Goal: Information Seeking & Learning: Learn about a topic

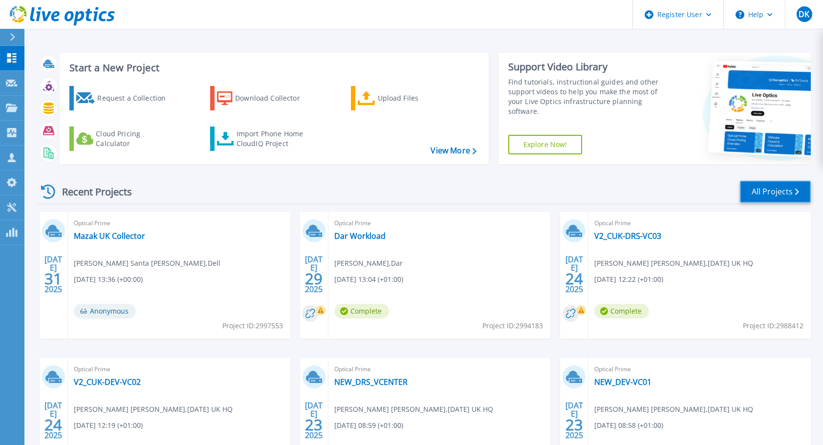
click at [777, 189] on link "All Projects" at bounding box center [775, 192] width 71 height 22
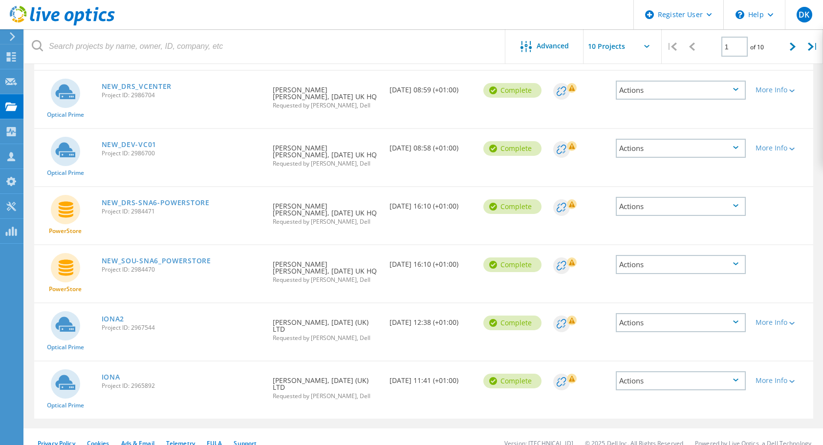
scroll to position [340, 0]
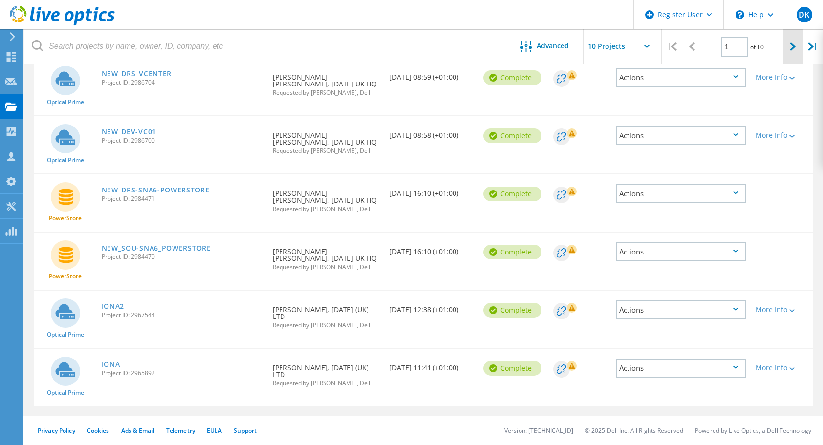
click at [795, 48] on icon at bounding box center [793, 47] width 6 height 8
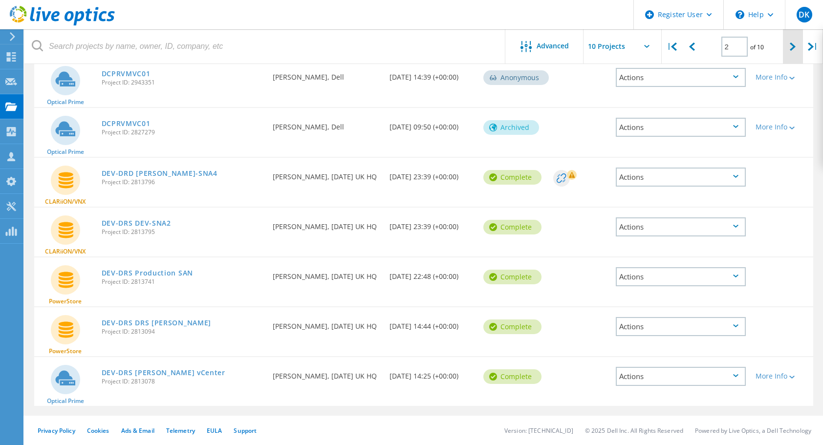
scroll to position [280, 0]
click at [792, 49] on icon at bounding box center [793, 47] width 6 height 8
type input "3"
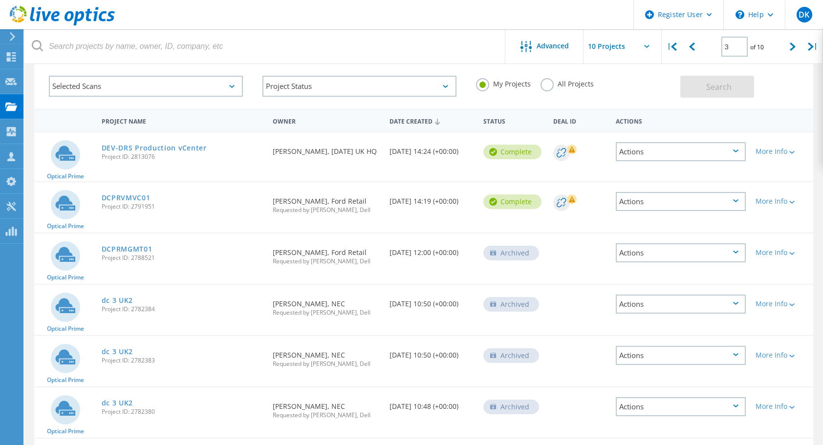
scroll to position [0, 0]
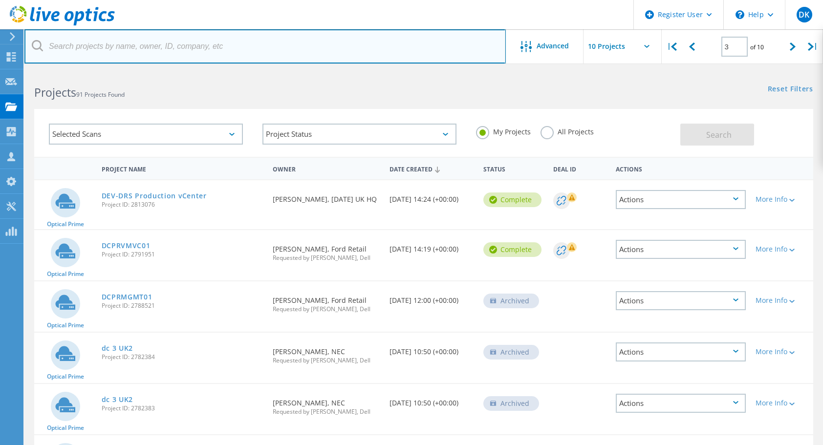
click at [188, 36] on input "text" at bounding box center [265, 46] width 482 height 34
type input "saga"
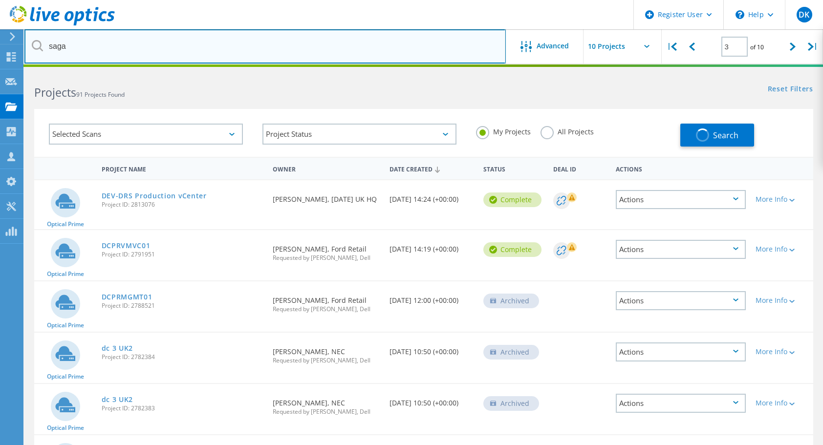
type input "1"
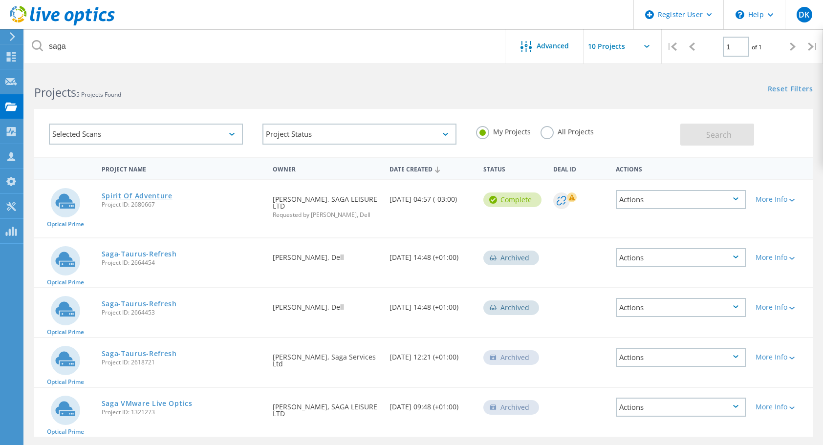
click at [149, 199] on link "Spirit Of Adventure" at bounding box center [137, 196] width 71 height 7
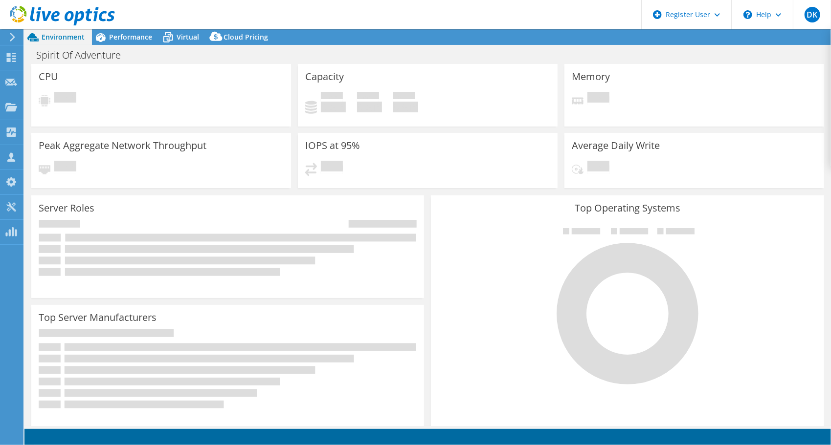
select select "USD"
select select "EULondon"
select select "GBP"
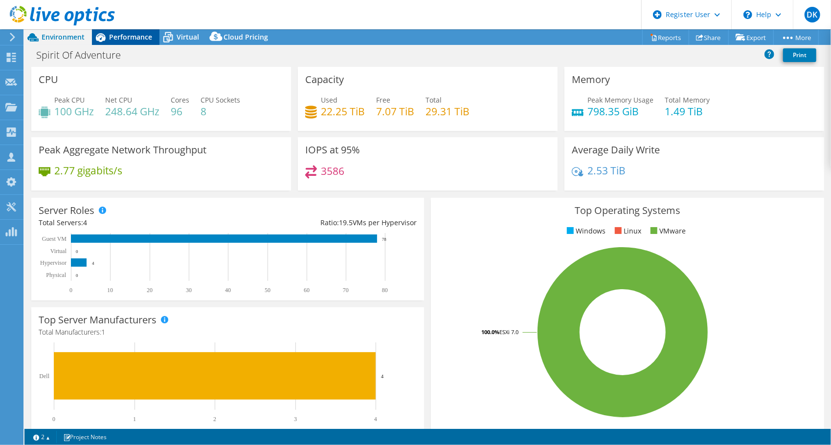
click at [139, 33] on span "Performance" at bounding box center [130, 36] width 43 height 9
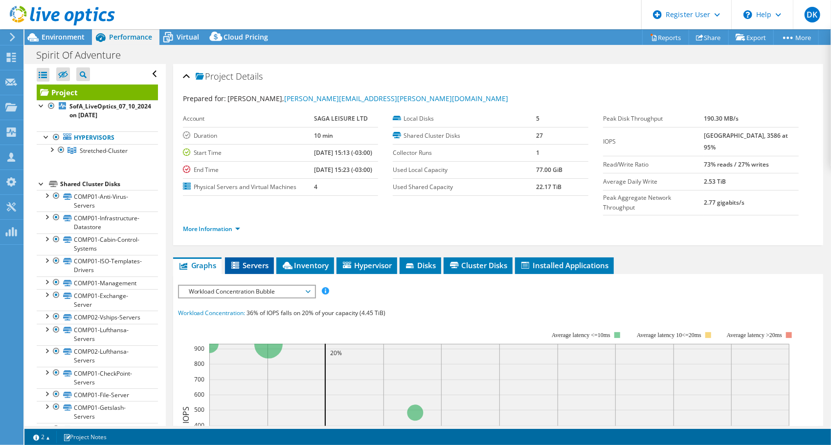
click at [260, 261] on span "Servers" at bounding box center [249, 266] width 39 height 10
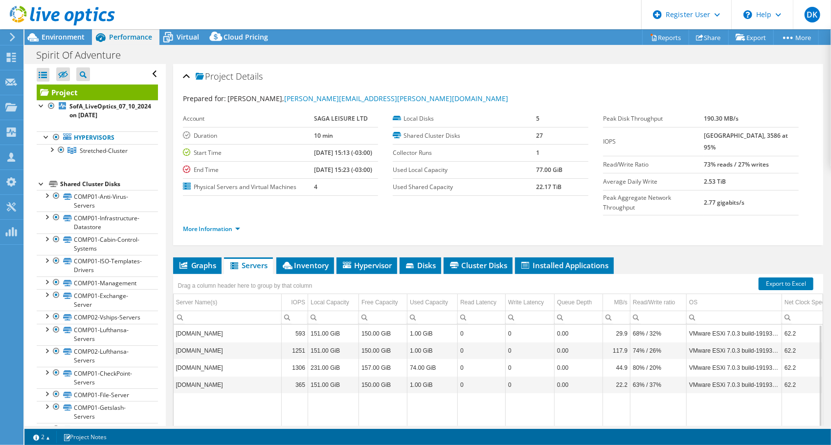
click at [242, 325] on td "sa-esxi-02.internal.sagasaresource.co.uk" at bounding box center [228, 333] width 108 height 17
click at [315, 261] on span "Inventory" at bounding box center [305, 266] width 48 height 10
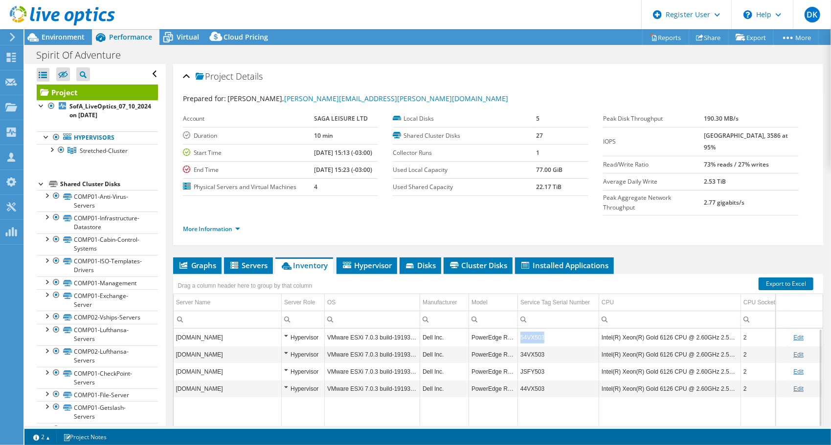
drag, startPoint x: 547, startPoint y: 315, endPoint x: 519, endPoint y: 315, distance: 27.9
click at [519, 329] on td "54VX503" at bounding box center [558, 337] width 81 height 17
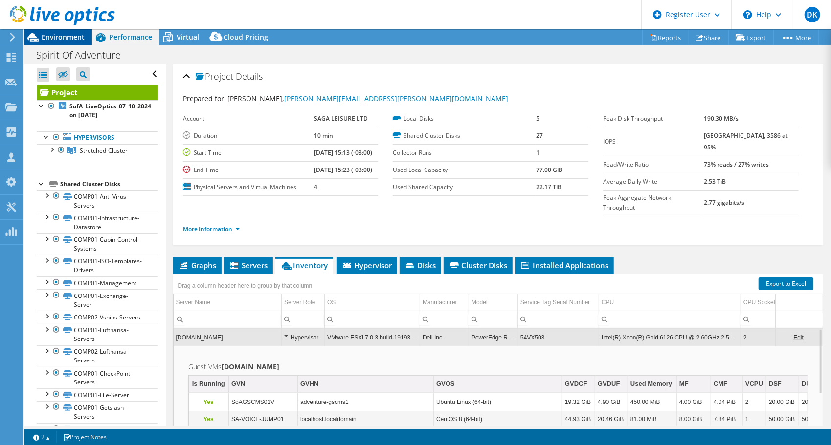
click at [62, 43] on div "Environment" at bounding box center [57, 37] width 67 height 16
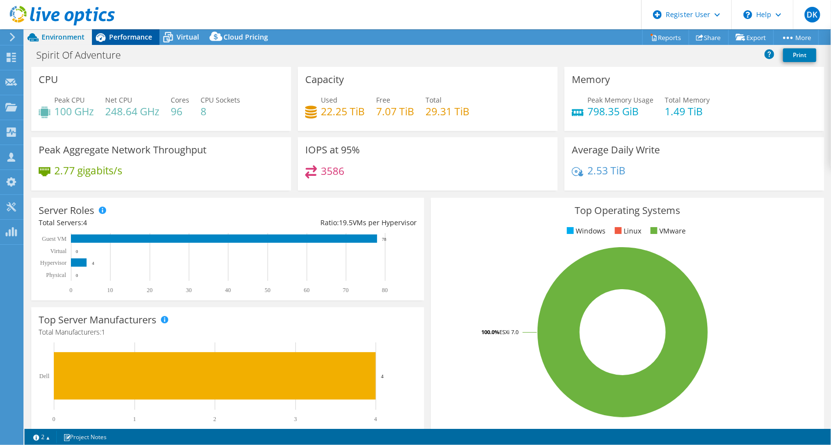
click at [126, 34] on span "Performance" at bounding box center [130, 36] width 43 height 9
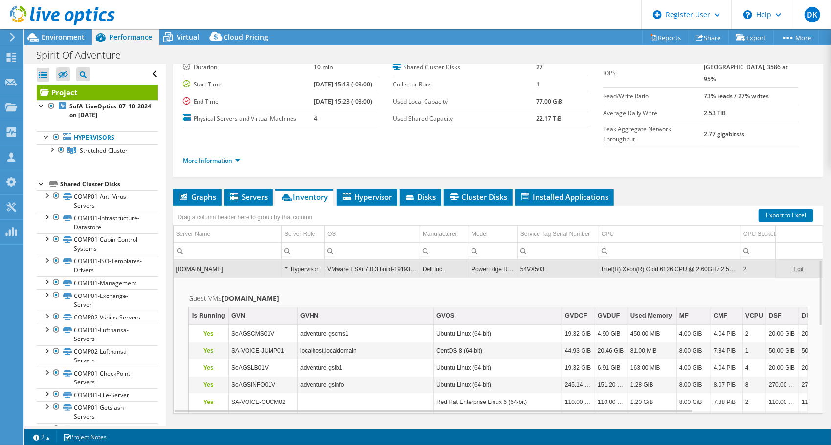
scroll to position [71, 0]
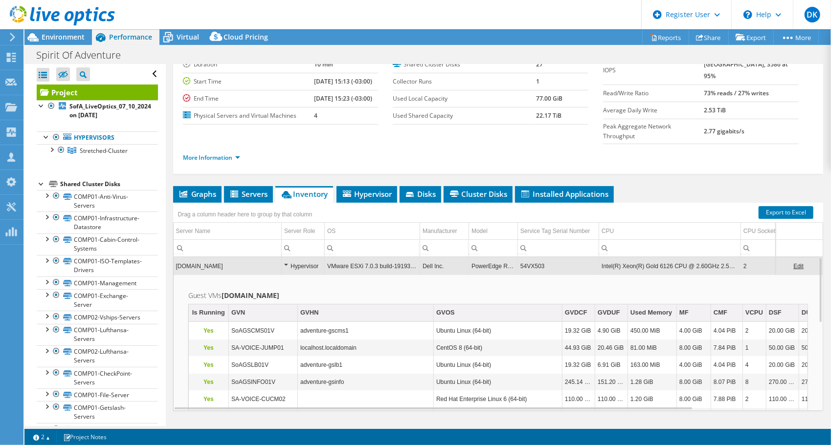
click at [669, 186] on ul "Graphs Servers Inventory Hypervisor Disks Cluster Disks Installed Applications" at bounding box center [498, 194] width 650 height 17
click at [66, 38] on span "Environment" at bounding box center [63, 36] width 43 height 9
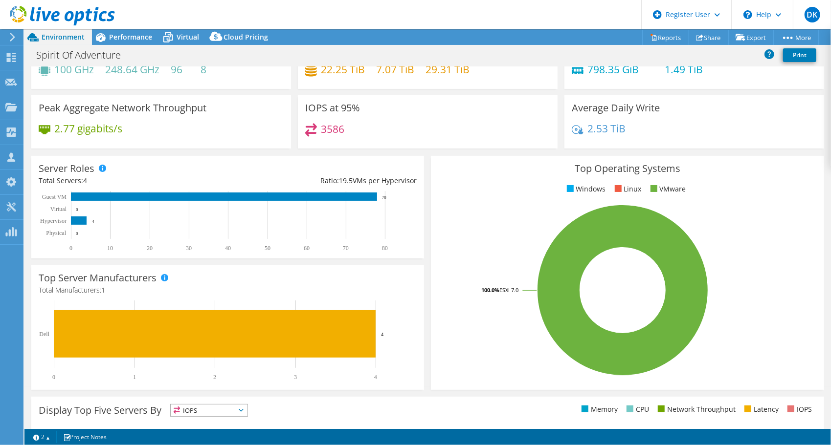
scroll to position [0, 0]
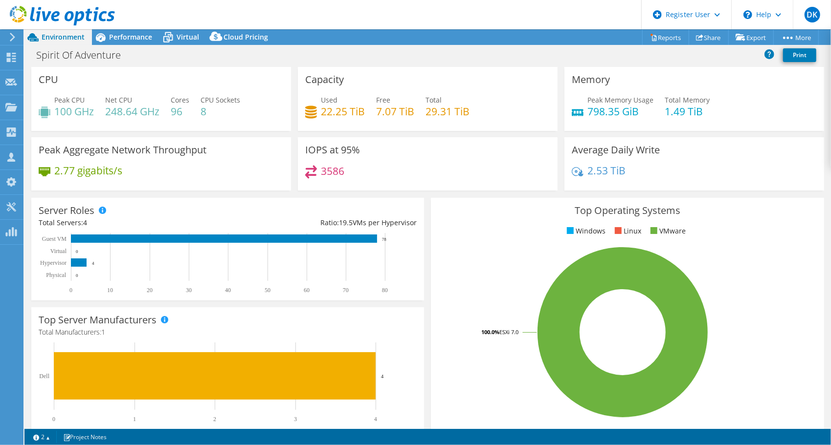
click at [450, 102] on div "Total 29.31 TiB" at bounding box center [447, 106] width 44 height 22
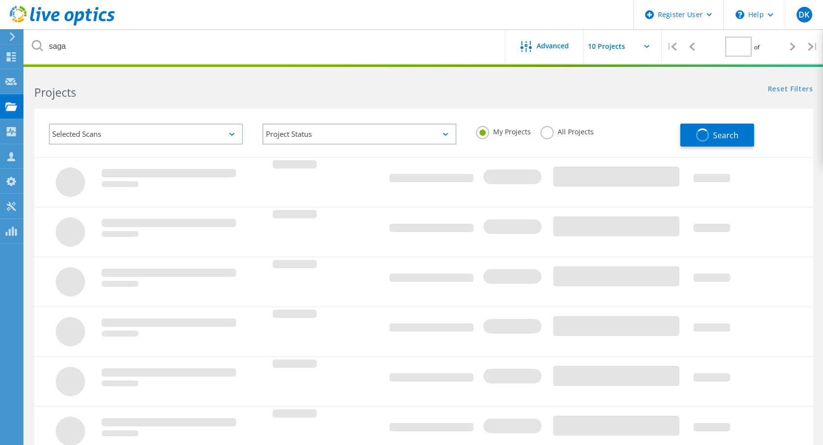
type input "1"
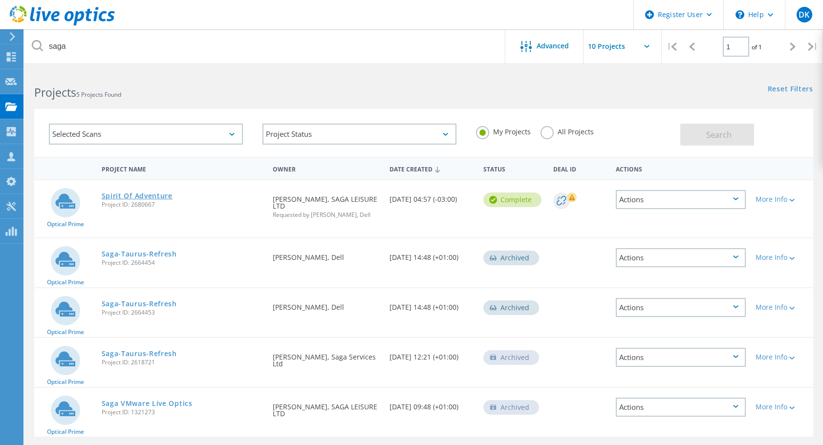
click at [155, 194] on link "Spirit Of Adventure" at bounding box center [137, 196] width 71 height 7
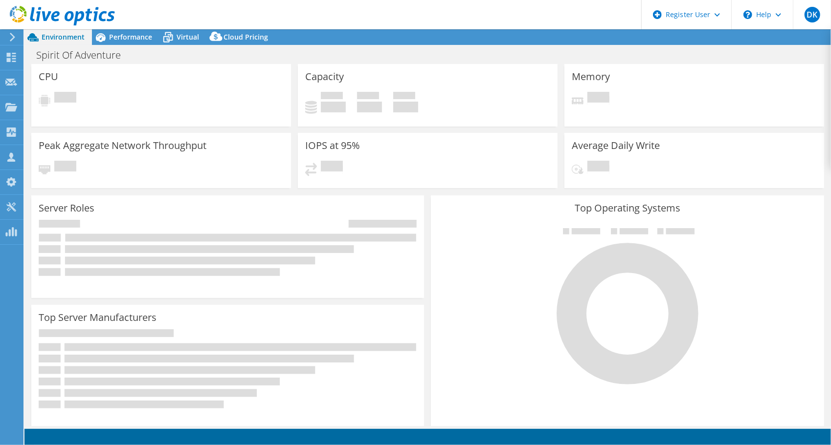
select select "EULondon"
select select "GBP"
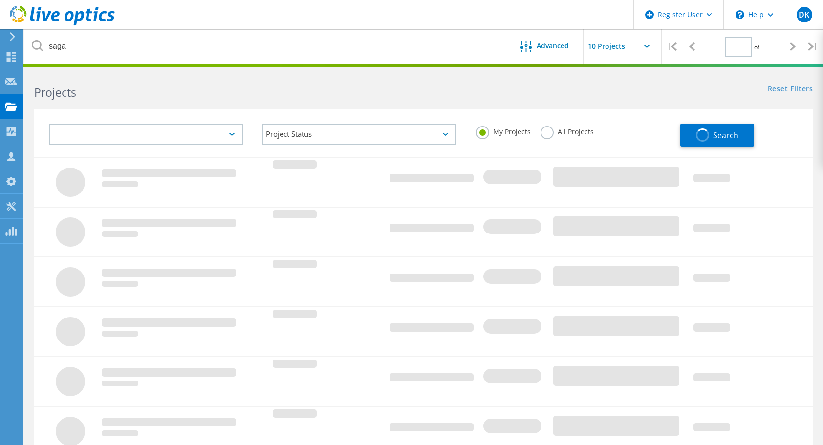
type input "1"
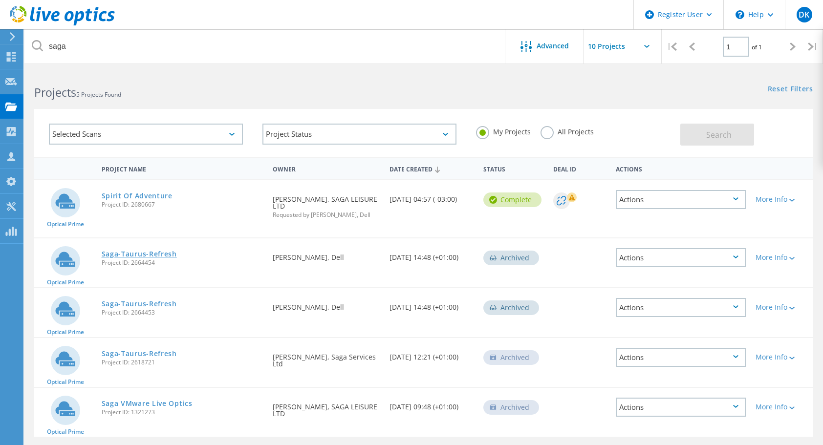
click at [151, 256] on link "Saga-Taurus-Refresh" at bounding box center [139, 254] width 75 height 7
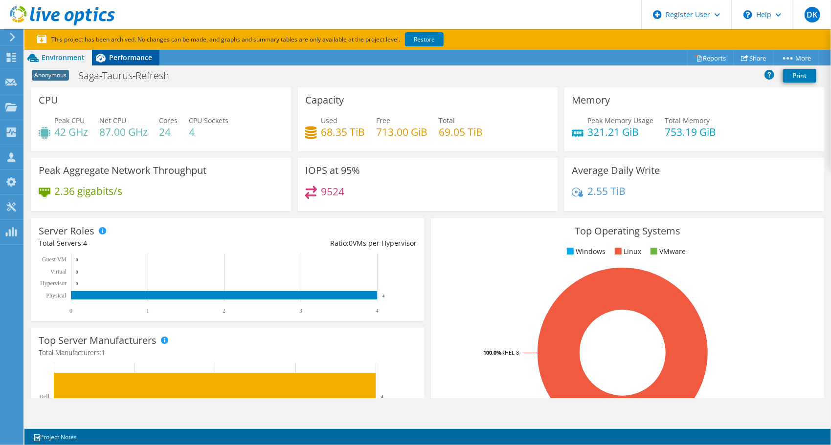
click at [129, 59] on span "Performance" at bounding box center [130, 57] width 43 height 9
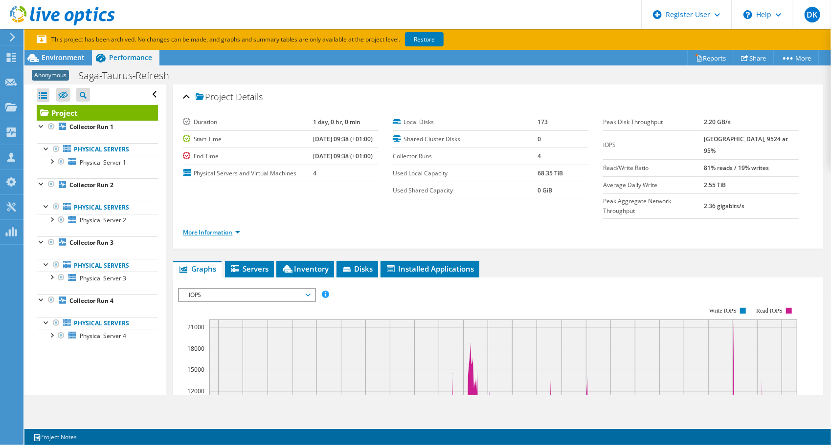
click at [185, 228] on link "More Information" at bounding box center [211, 232] width 57 height 8
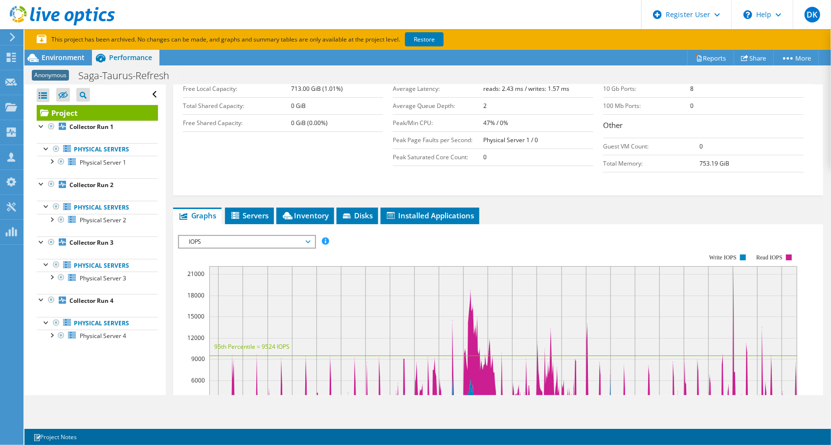
scroll to position [202, 0]
click at [697, 265] on rect at bounding box center [503, 343] width 588 height 157
click at [257, 210] on span "Servers" at bounding box center [249, 215] width 39 height 10
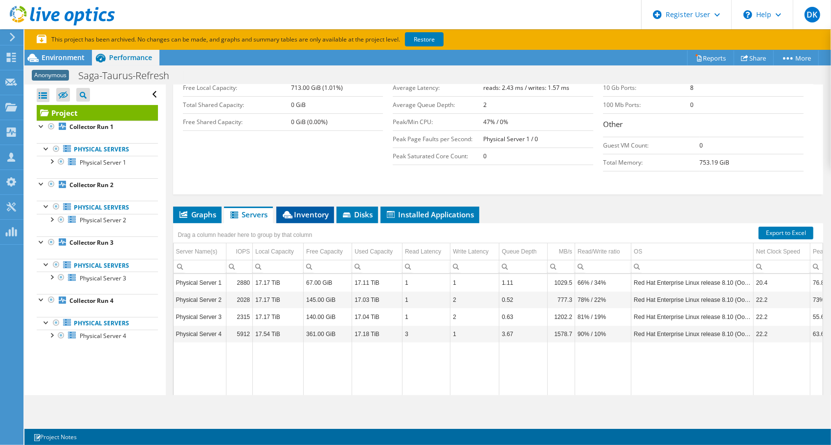
click at [303, 210] on span "Inventory" at bounding box center [305, 215] width 48 height 10
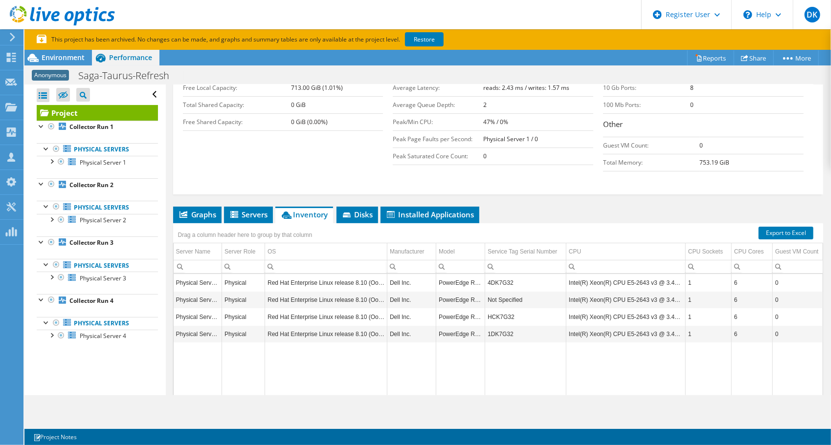
click at [357, 71] on div "Anonymous Saga-Taurus-Refresh Print" at bounding box center [427, 75] width 806 height 18
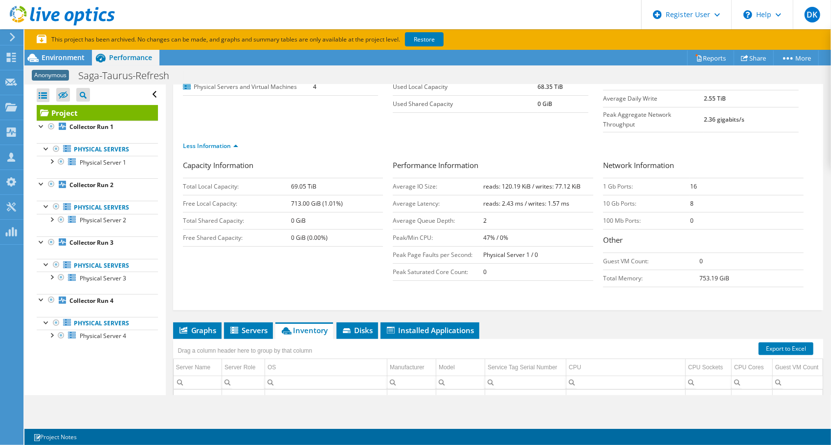
scroll to position [0, 0]
